Goal: Transaction & Acquisition: Download file/media

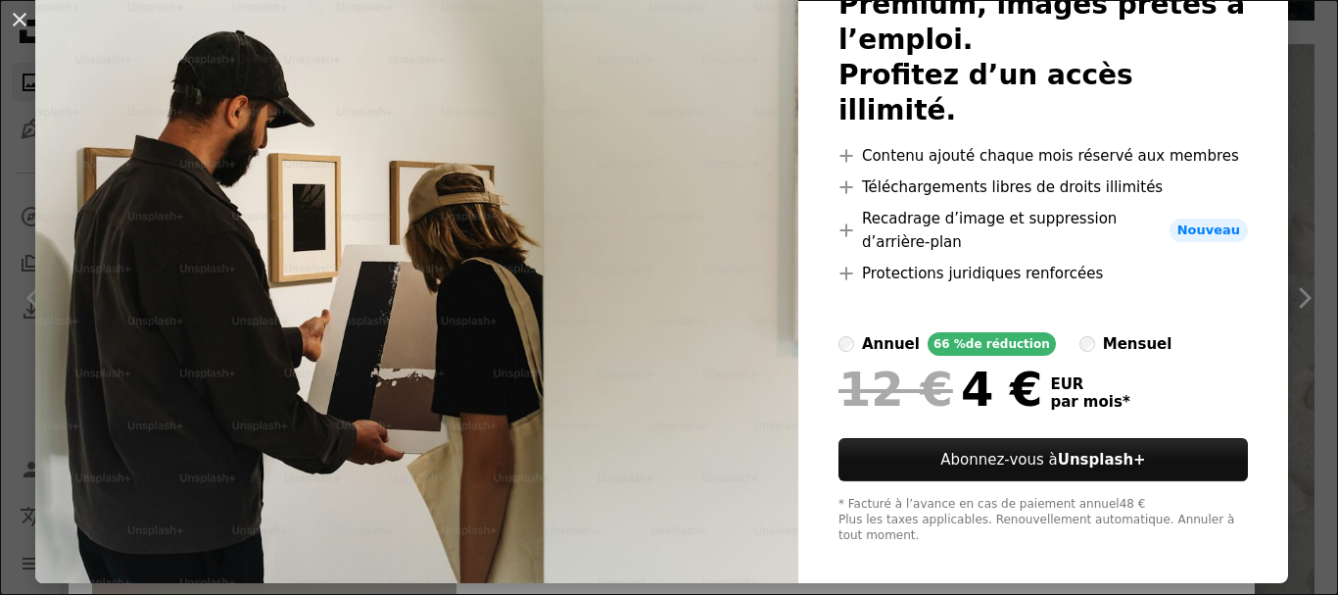
scroll to position [167, 0]
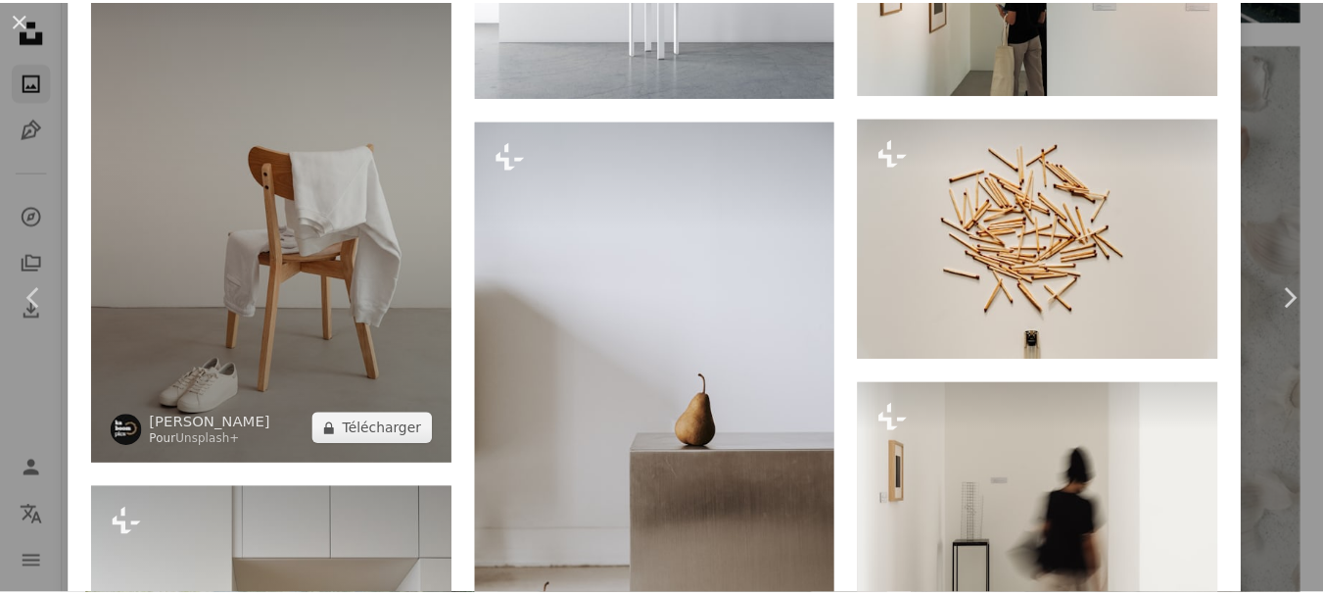
scroll to position [3082, 0]
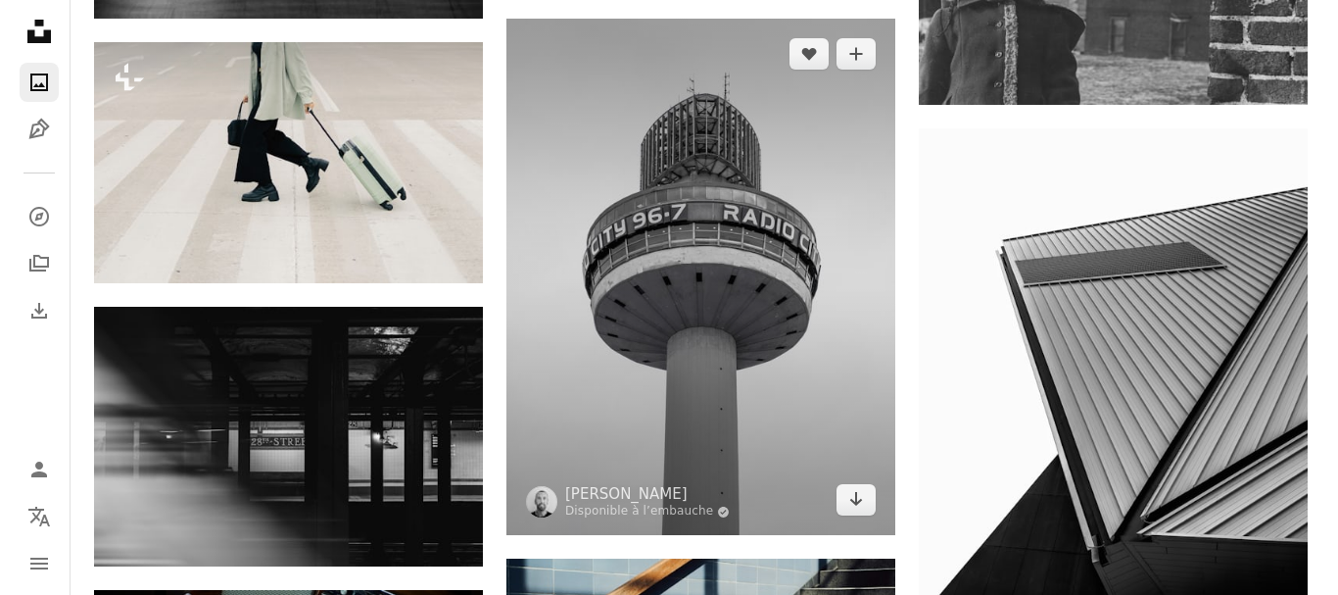
scroll to position [11264, 0]
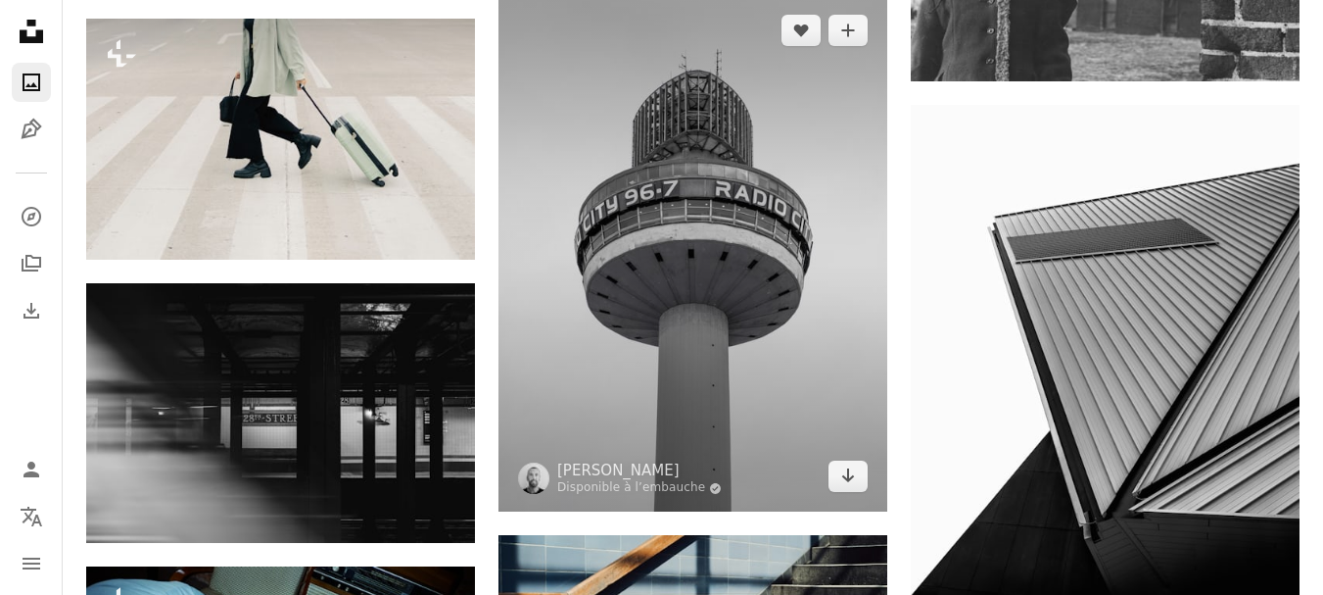
click at [685, 233] on img at bounding box center [693, 253] width 389 height 516
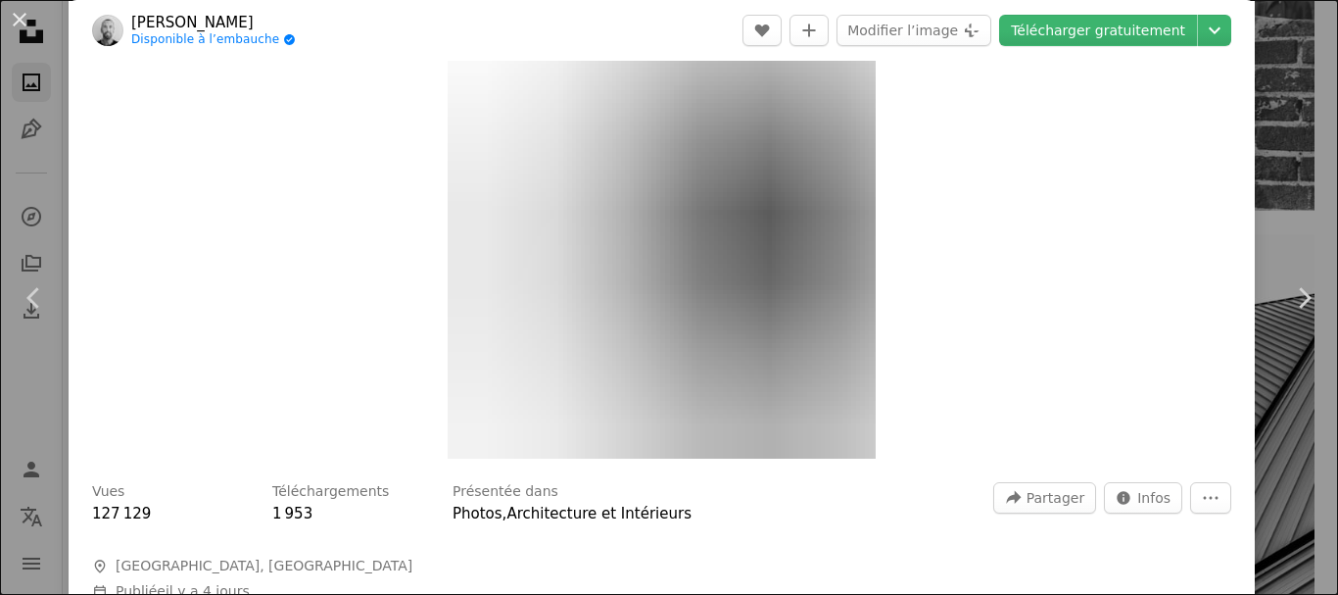
scroll to position [98, 0]
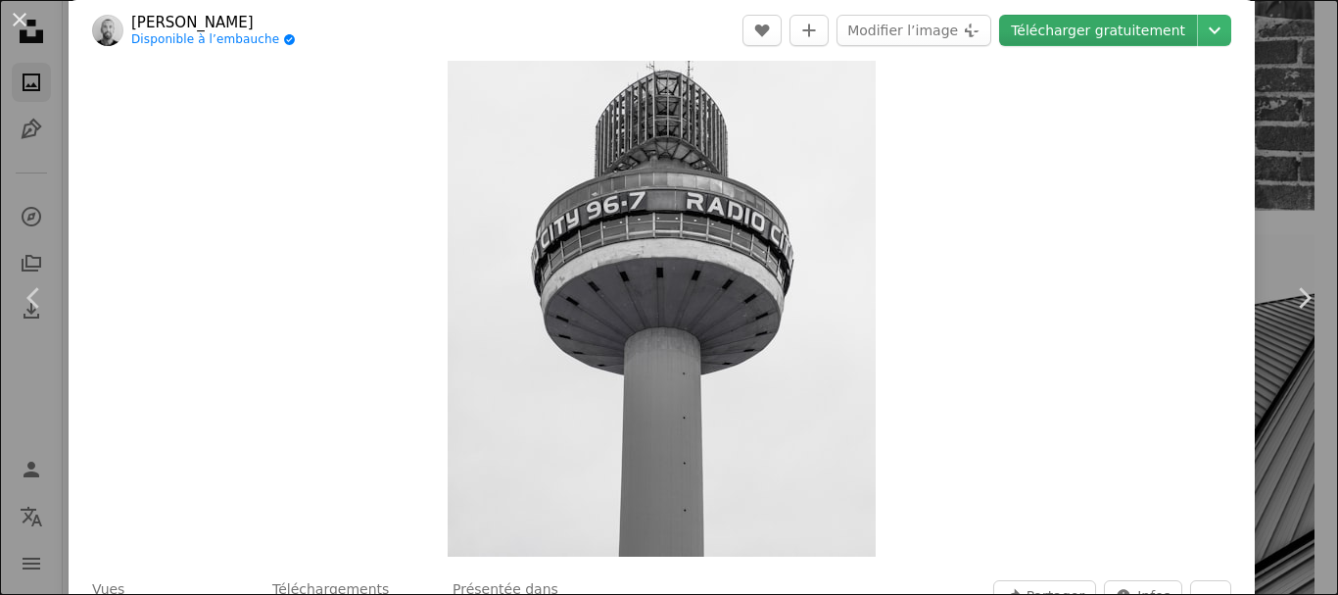
click at [1080, 31] on link "Télécharger gratuitement" at bounding box center [1098, 30] width 198 height 31
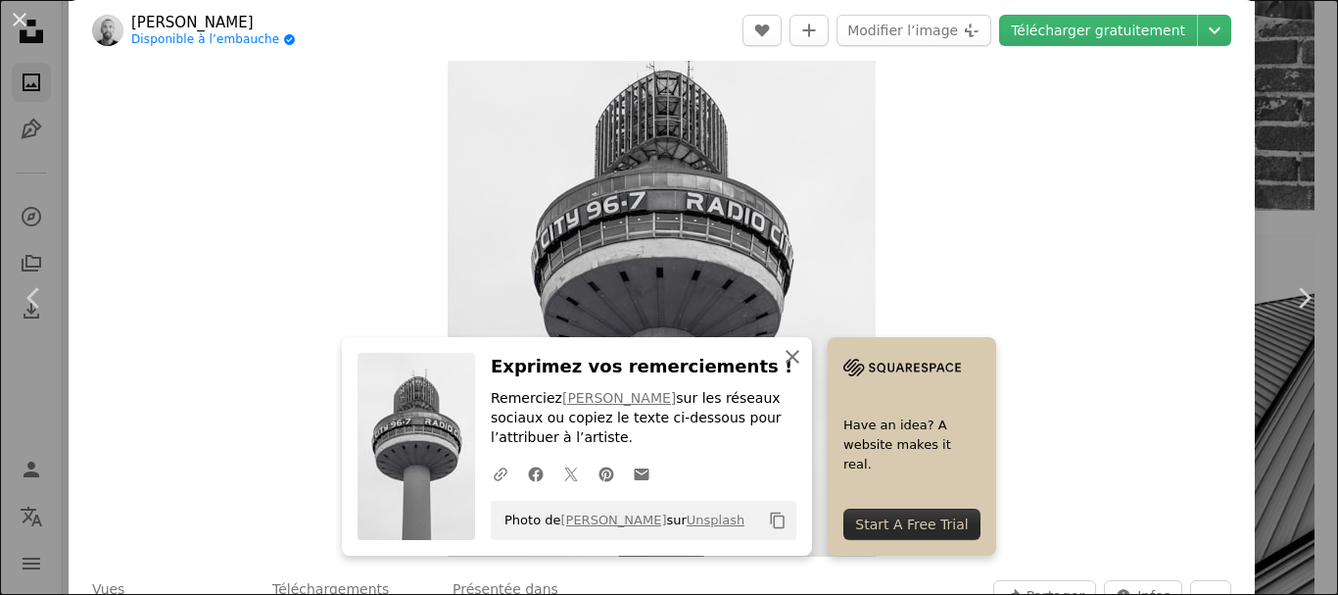
click at [789, 356] on icon "An X shape" at bounding box center [793, 357] width 24 height 24
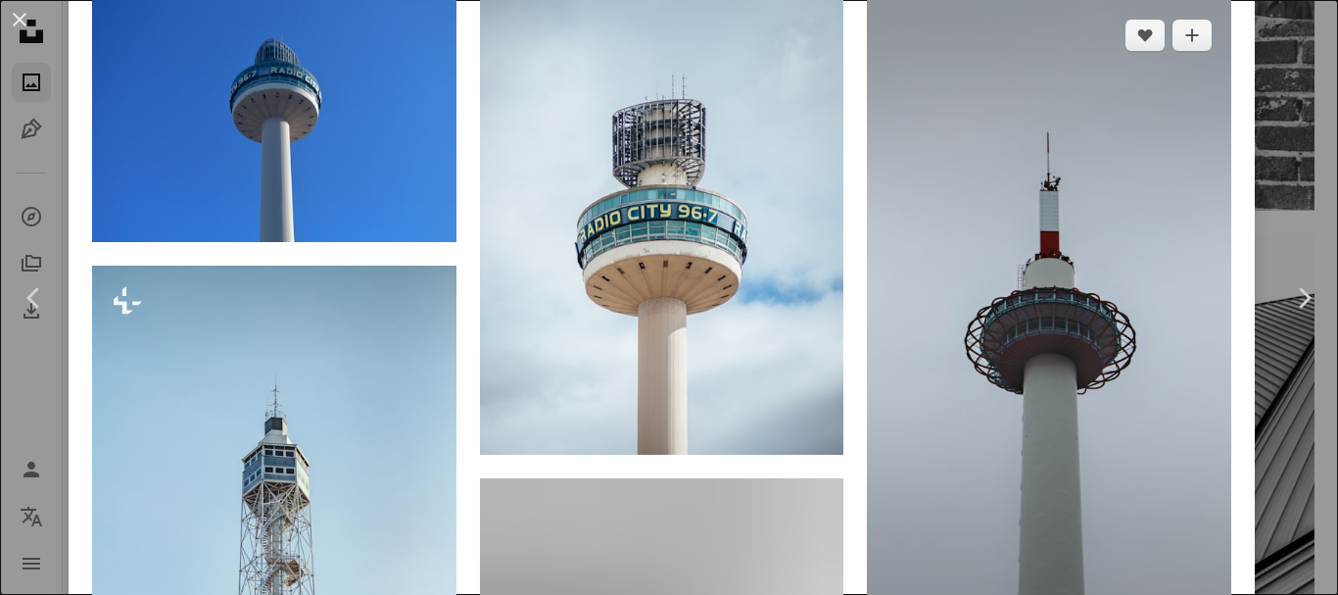
scroll to position [1273, 0]
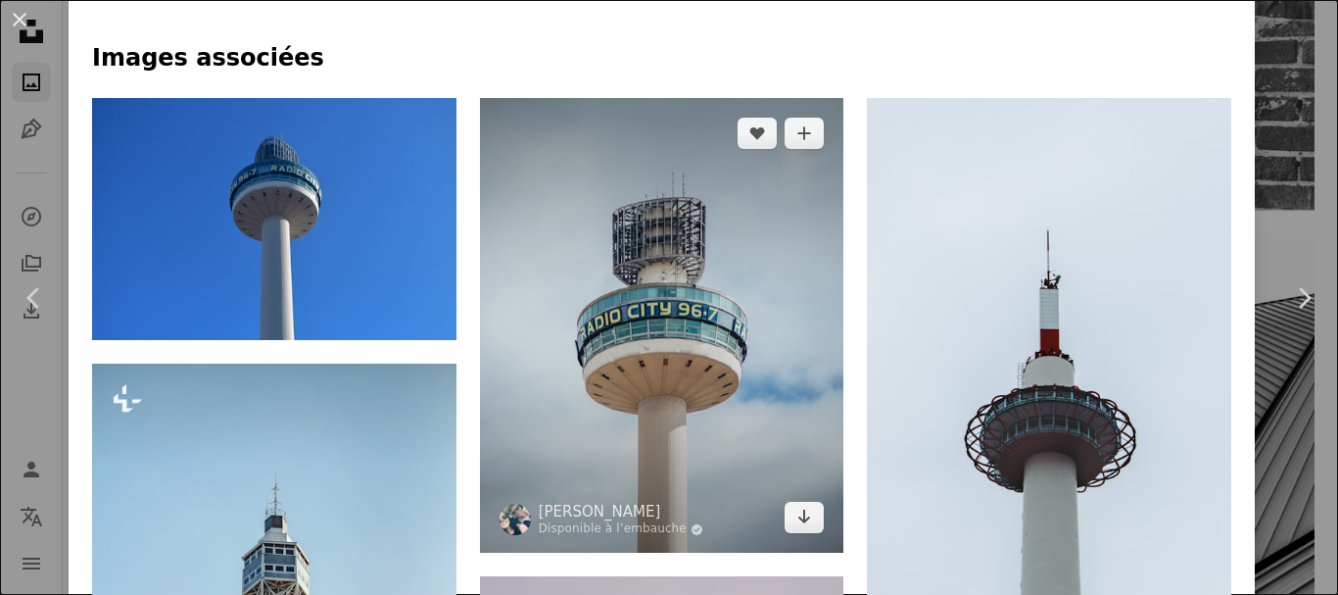
click at [766, 266] on img at bounding box center [662, 325] width 364 height 455
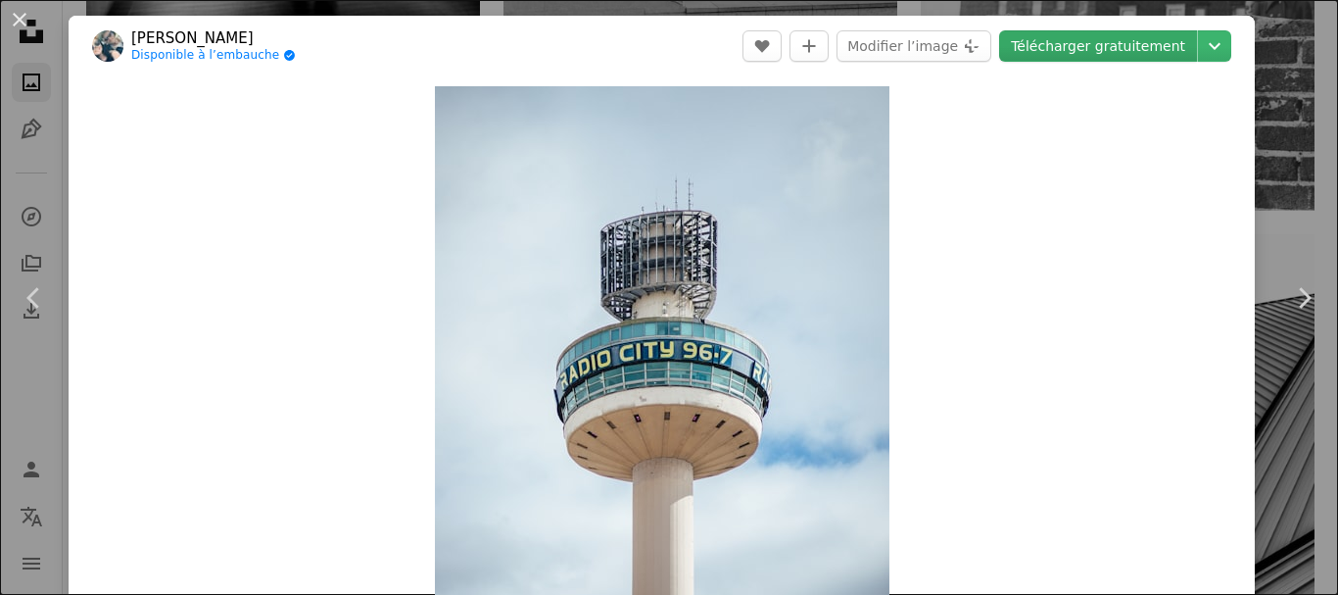
click at [1128, 45] on link "Télécharger gratuitement" at bounding box center [1098, 45] width 198 height 31
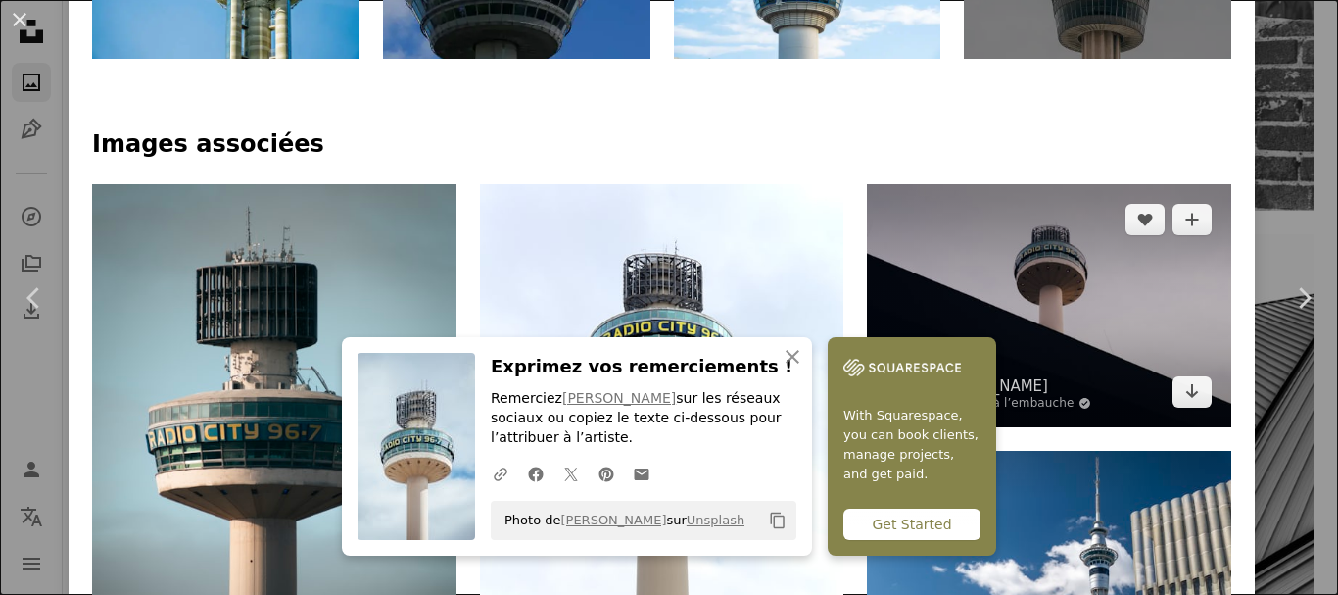
scroll to position [1175, 0]
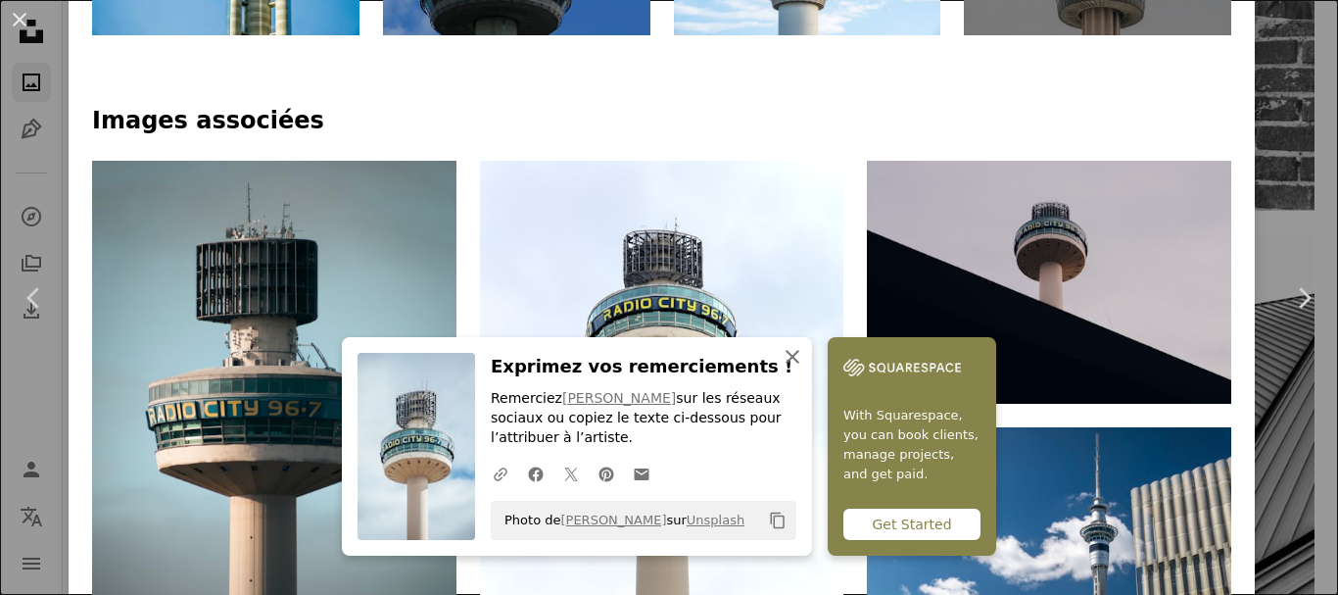
click at [784, 347] on icon "An X shape" at bounding box center [793, 357] width 24 height 24
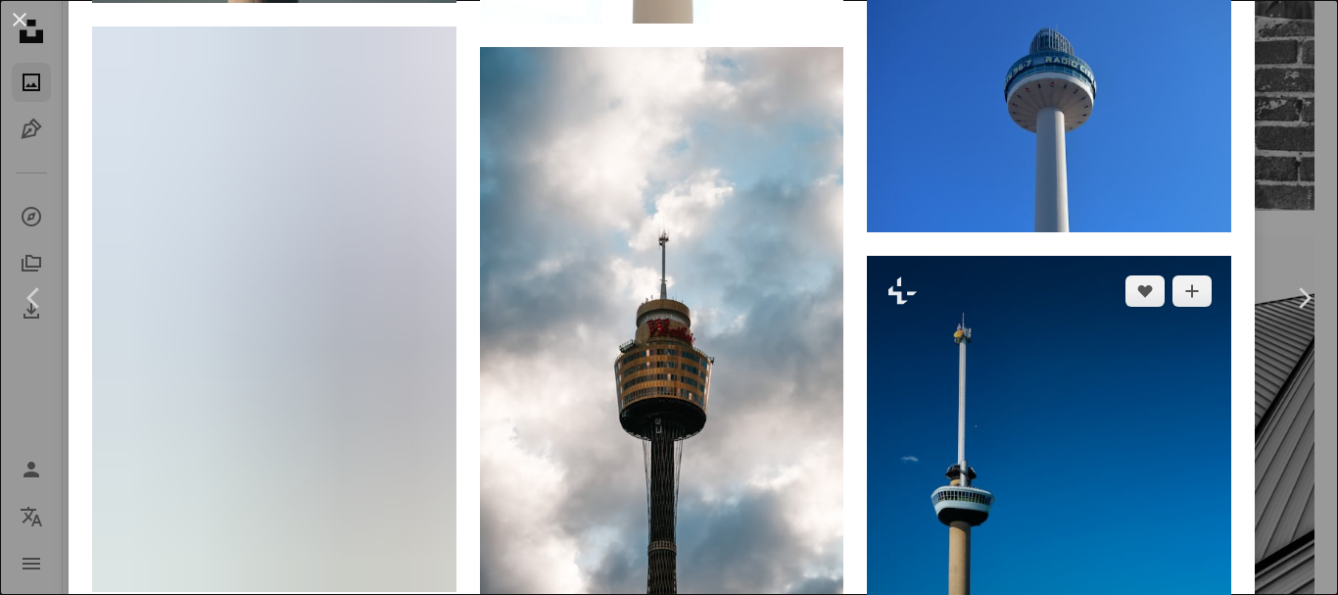
scroll to position [1763, 0]
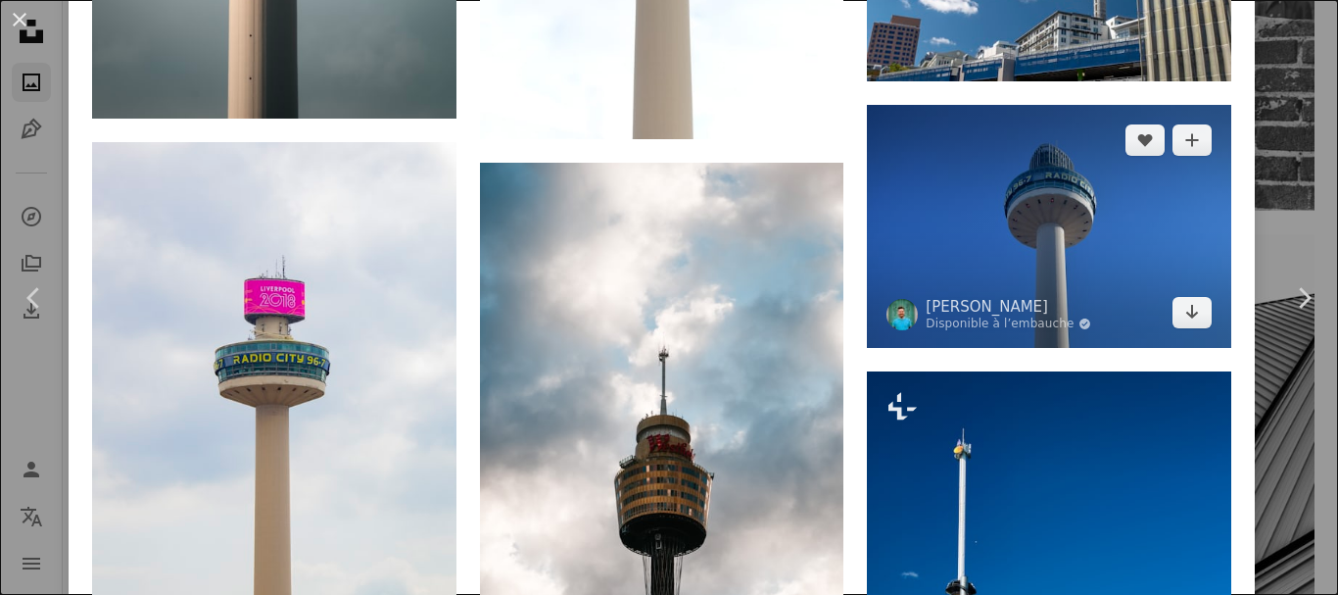
click at [1076, 257] on img at bounding box center [1049, 226] width 364 height 243
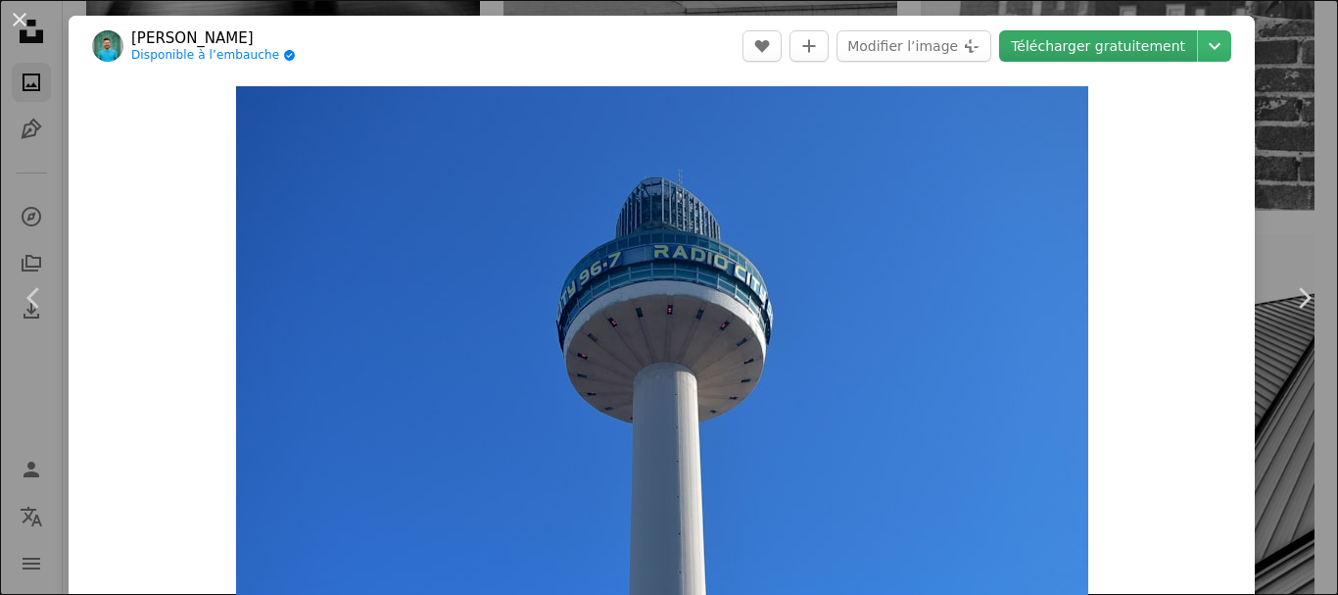
click at [1146, 48] on link "Télécharger gratuitement" at bounding box center [1098, 45] width 198 height 31
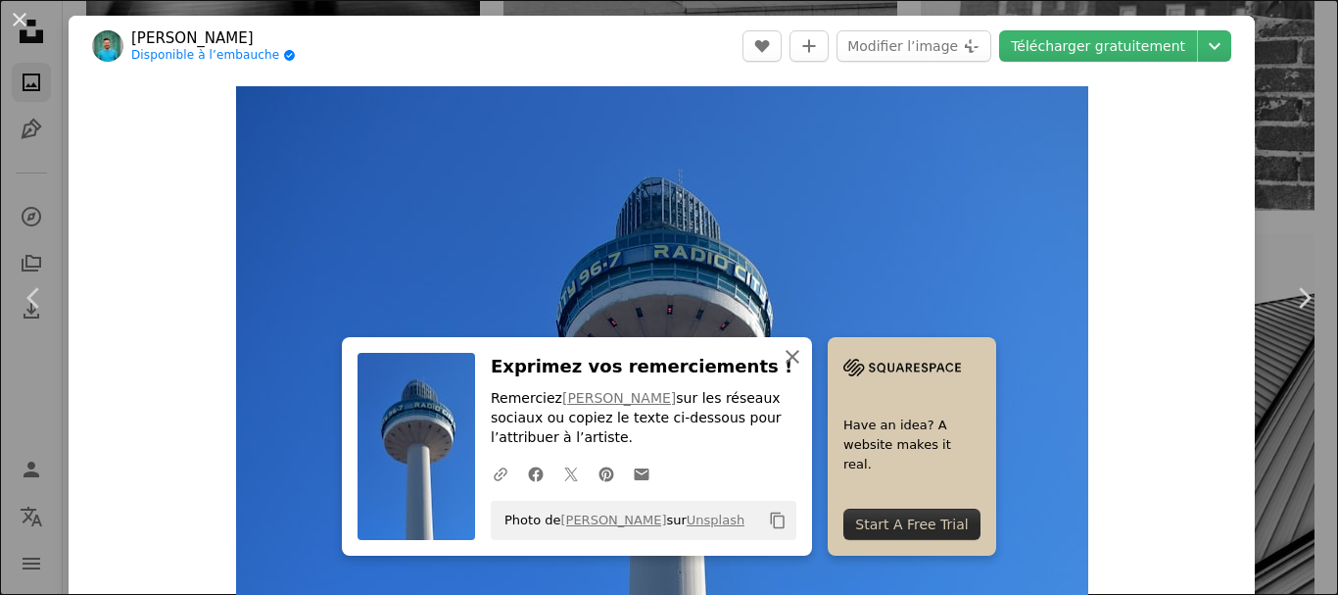
click at [793, 350] on icon "An X shape" at bounding box center [793, 357] width 24 height 24
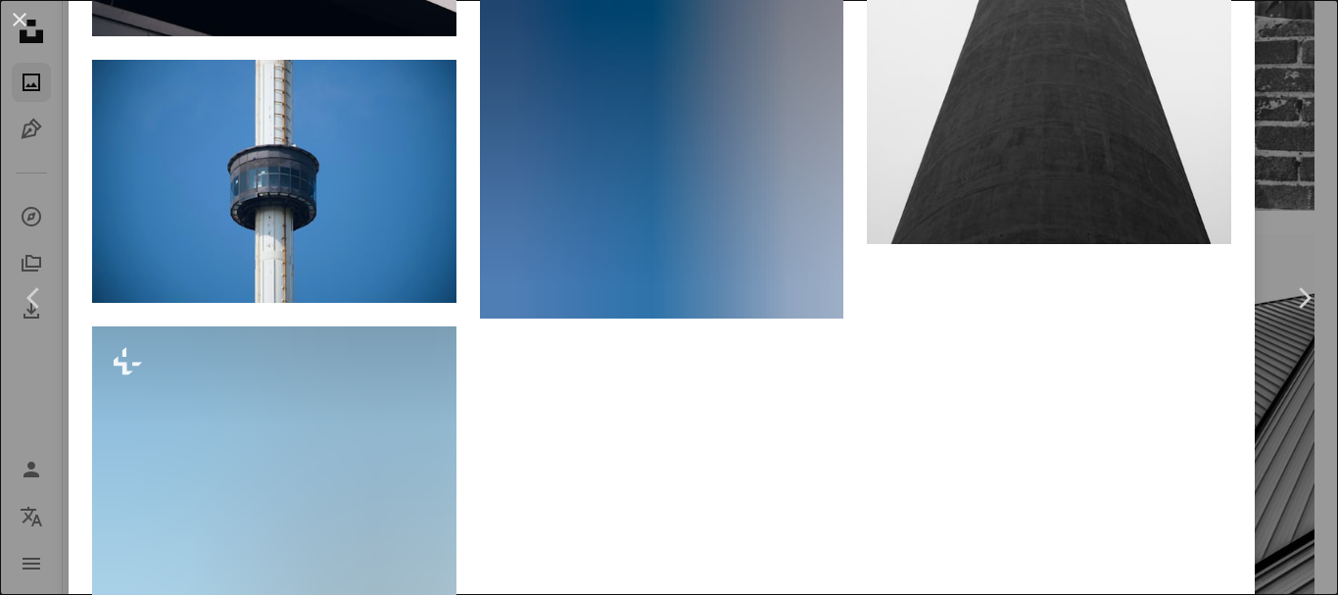
scroll to position [3918, 0]
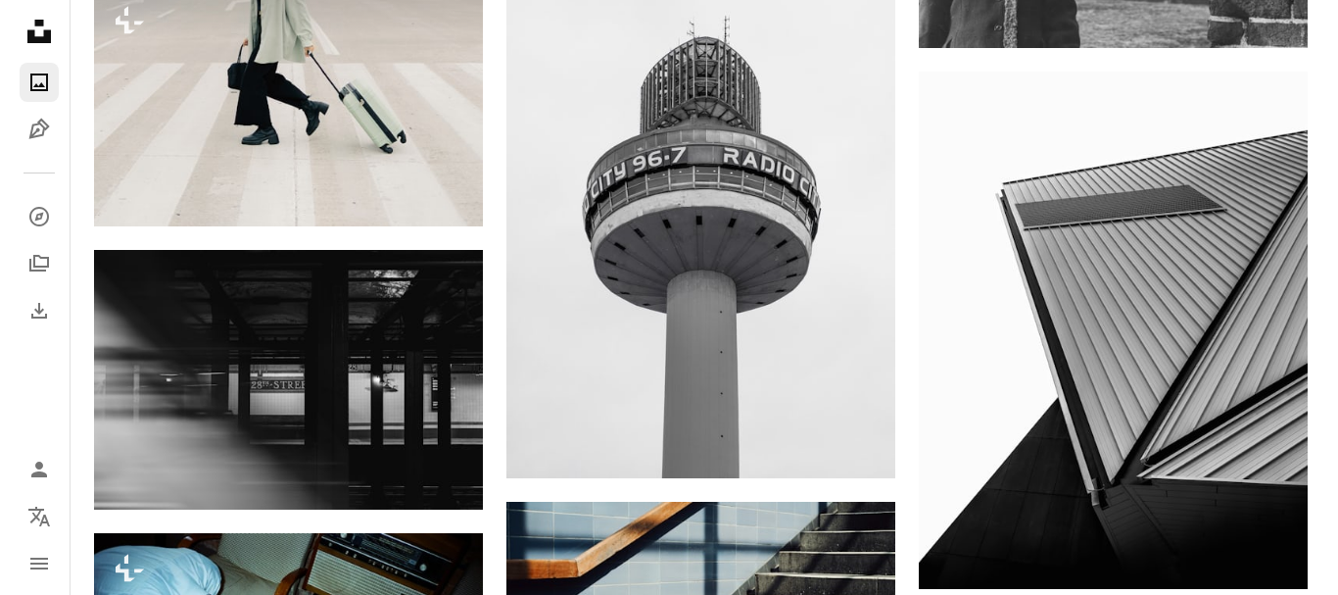
scroll to position [11264, 0]
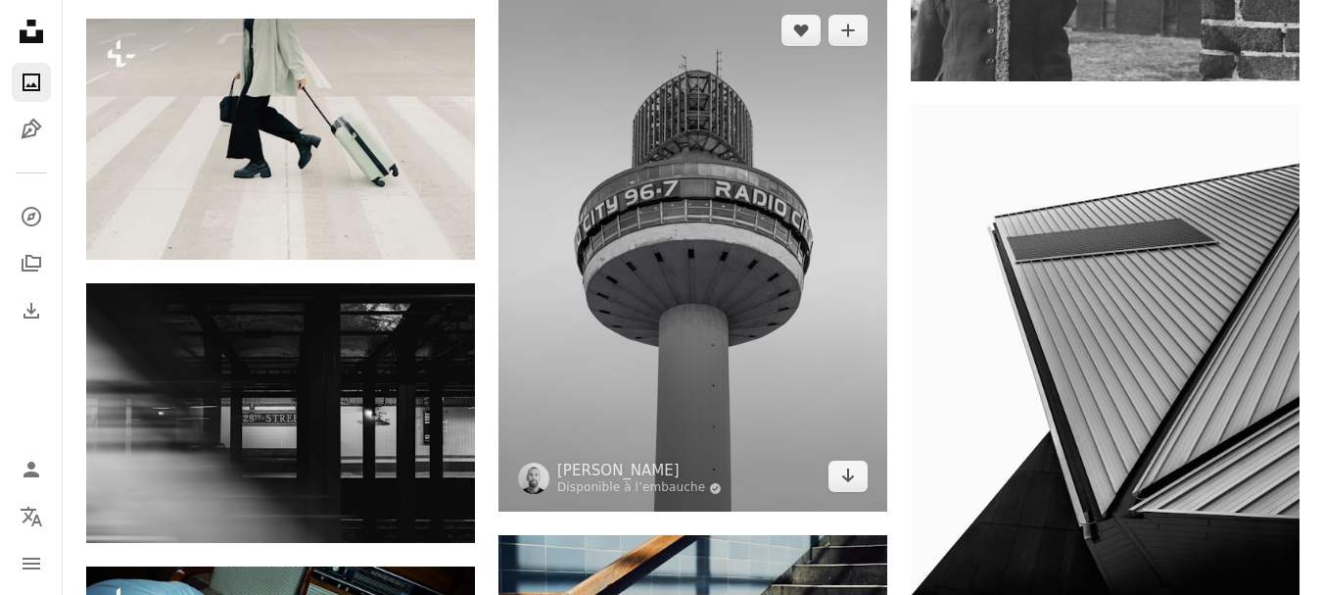
click at [779, 226] on img at bounding box center [693, 253] width 389 height 516
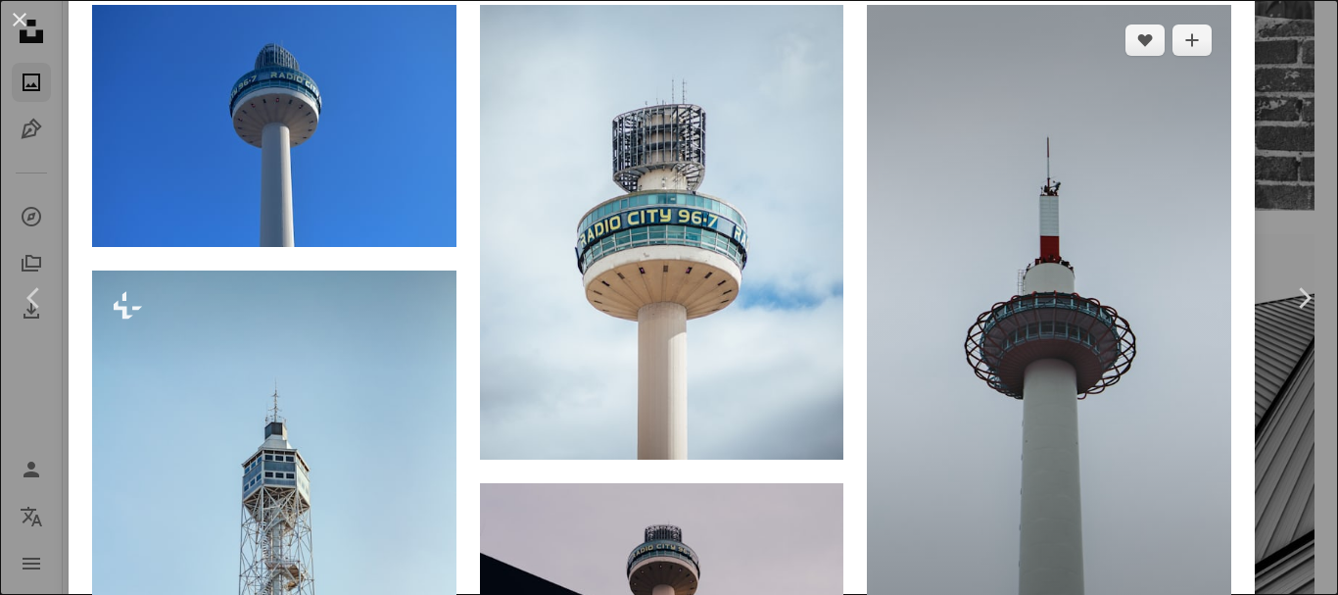
scroll to position [1273, 0]
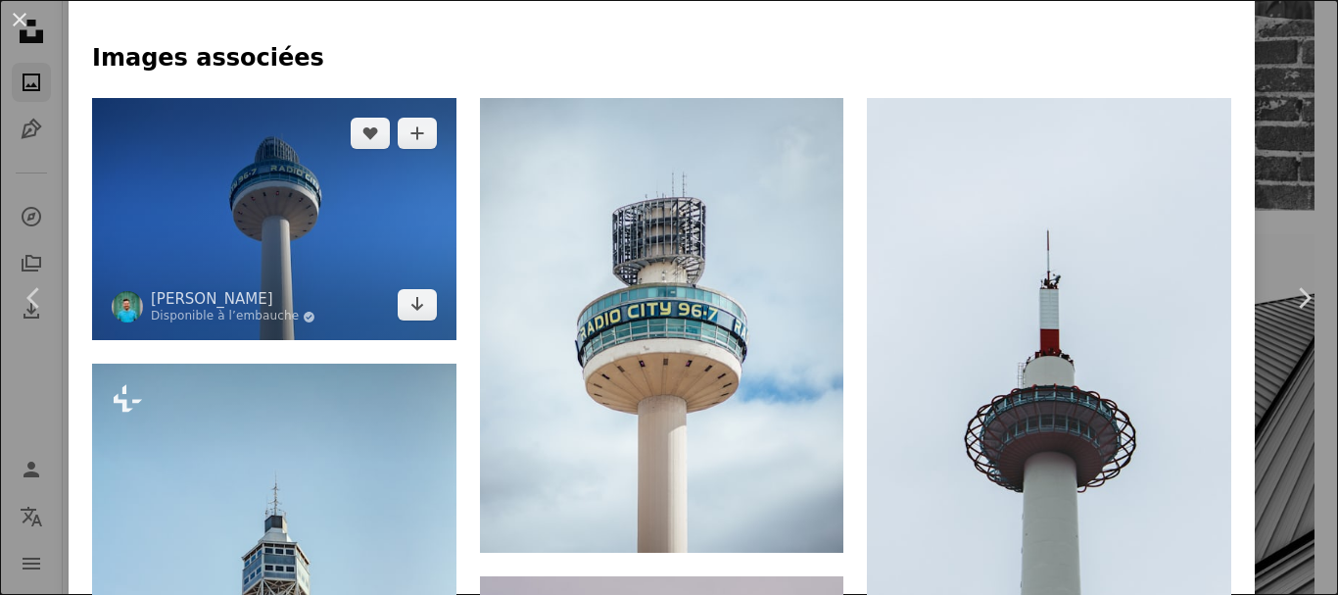
click at [264, 205] on img at bounding box center [274, 219] width 364 height 243
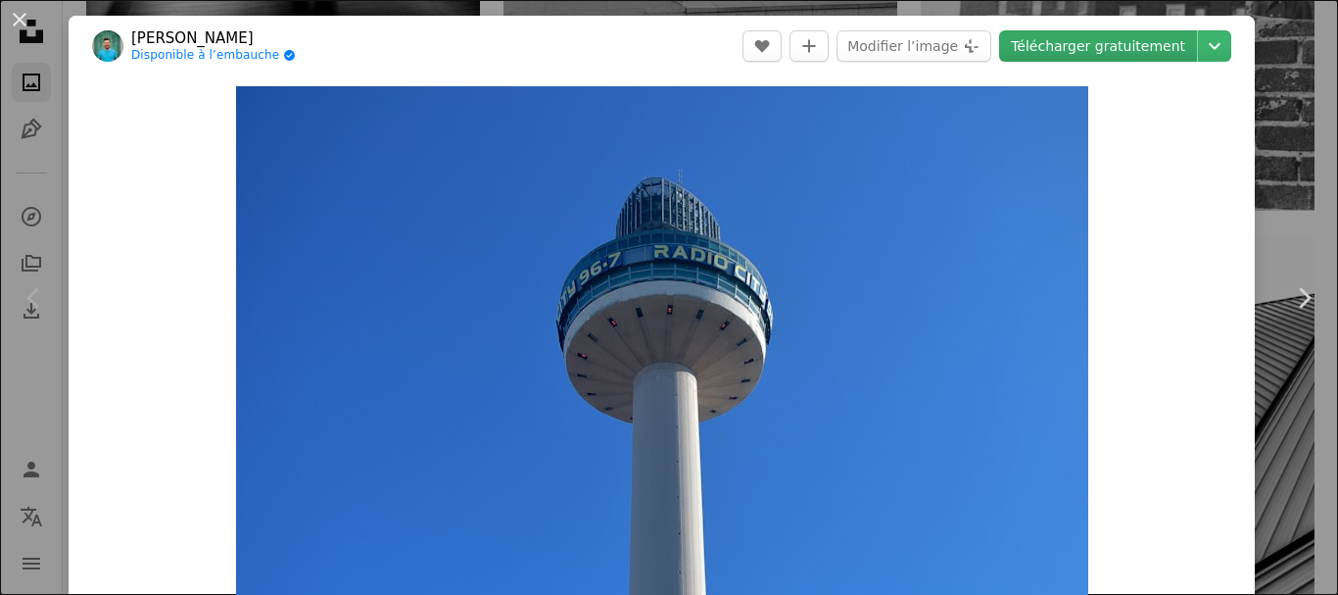
click at [1112, 44] on link "Télécharger gratuitement" at bounding box center [1098, 45] width 198 height 31
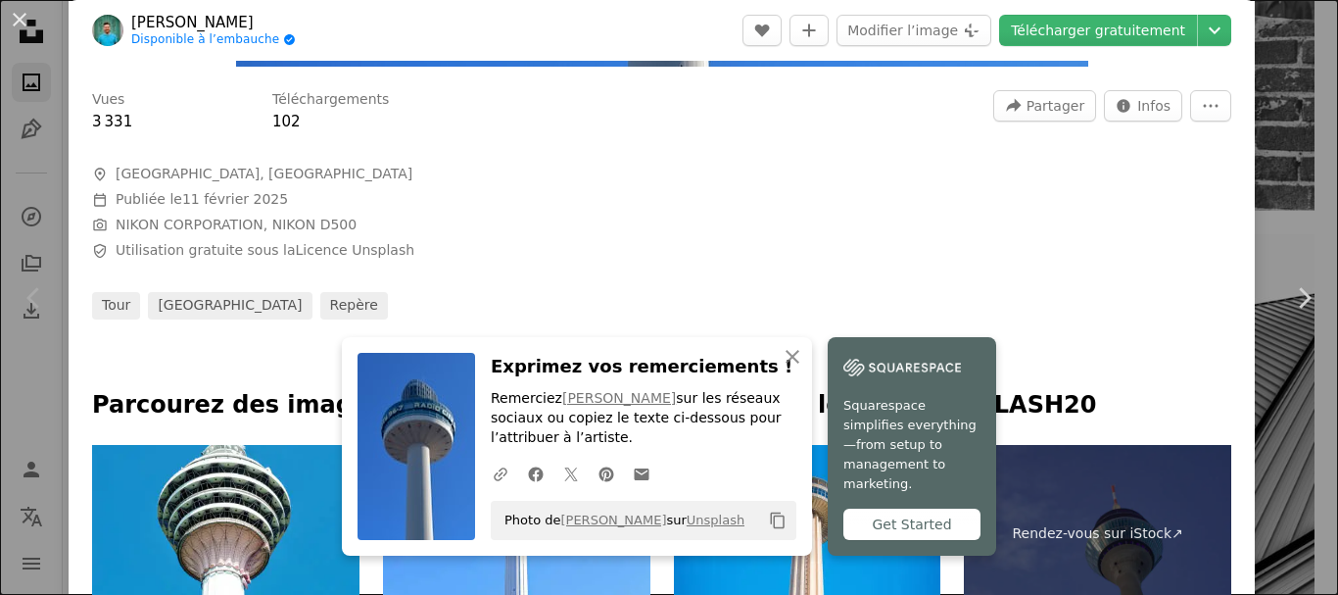
scroll to position [980, 0]
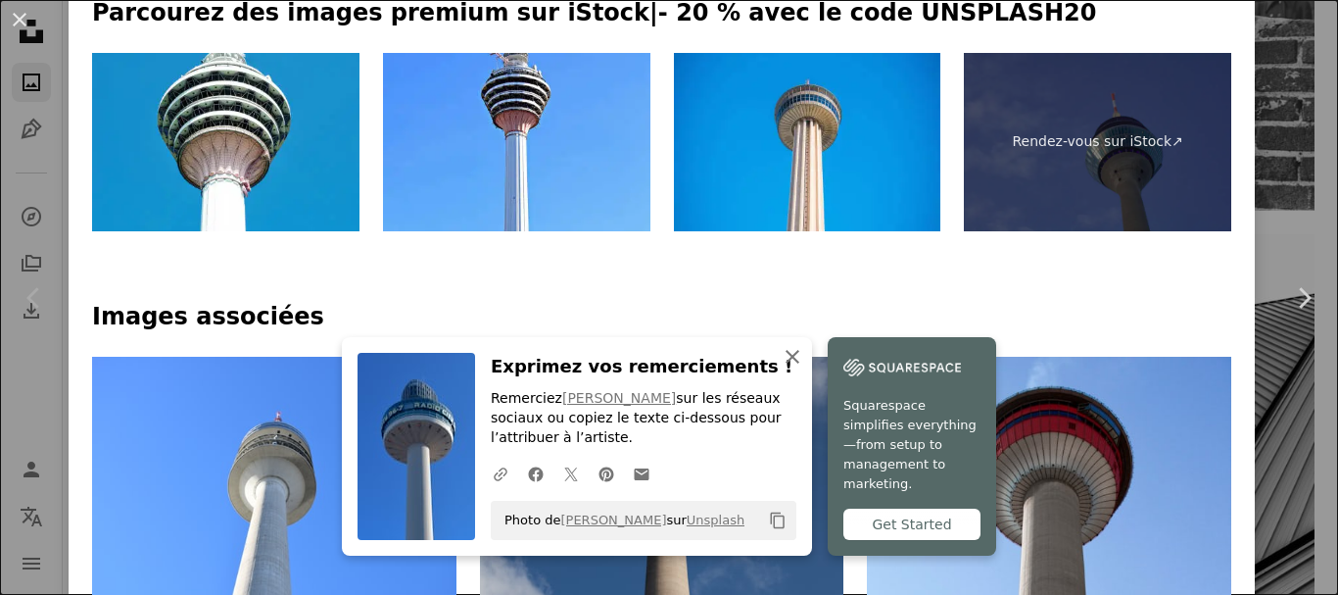
click at [781, 357] on icon "An X shape" at bounding box center [793, 357] width 24 height 24
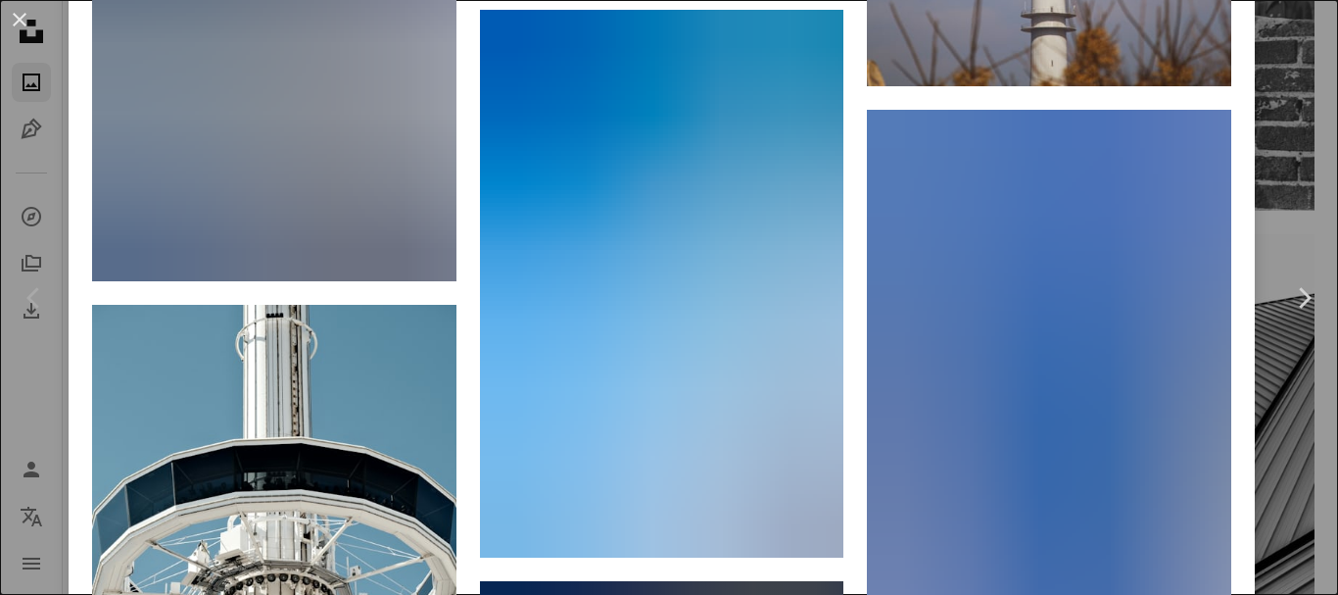
scroll to position [12636, 0]
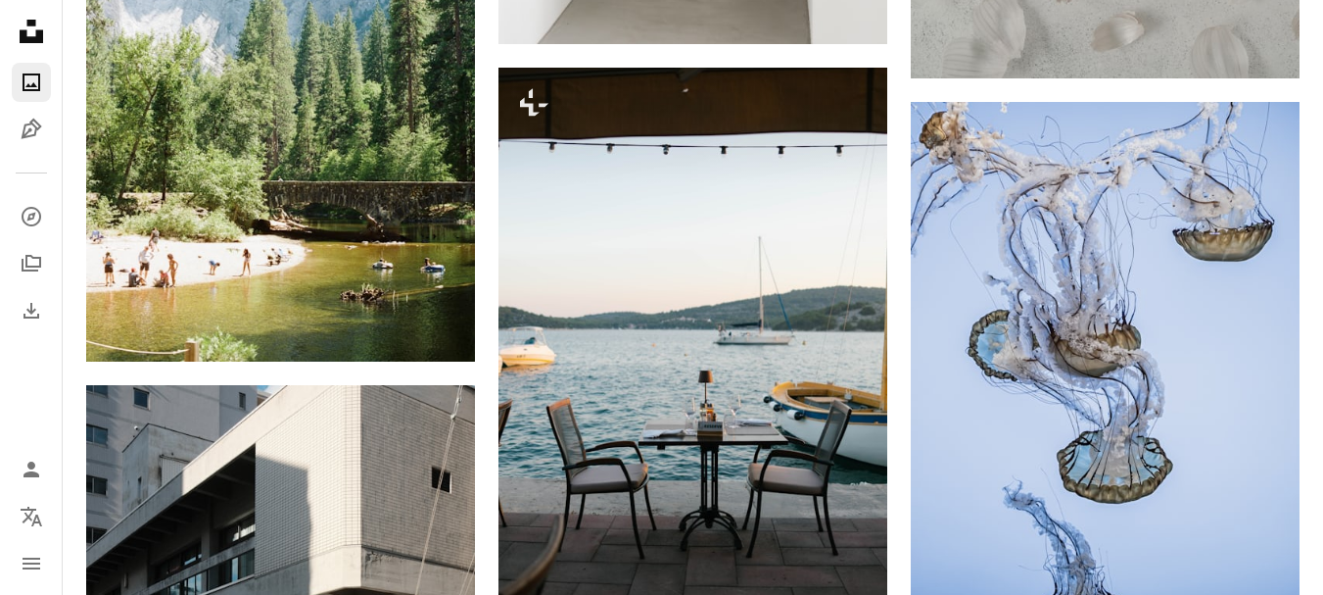
scroll to position [1665, 0]
